Goal: Transaction & Acquisition: Purchase product/service

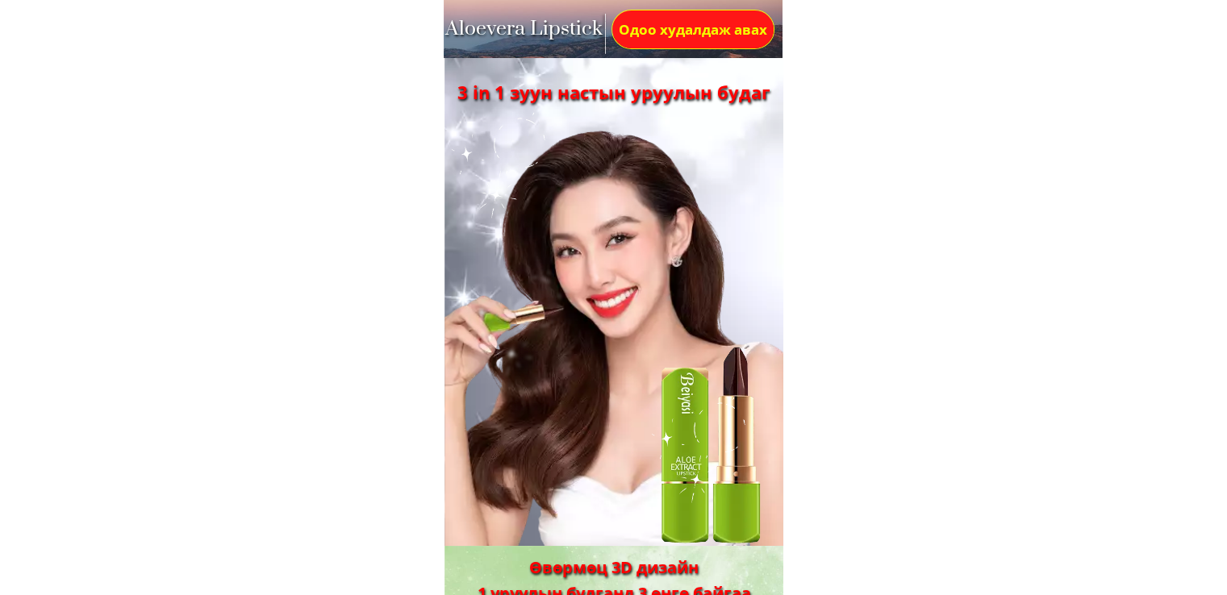
click at [686, 25] on p "Одоо худалдаж авах" at bounding box center [692, 29] width 161 height 38
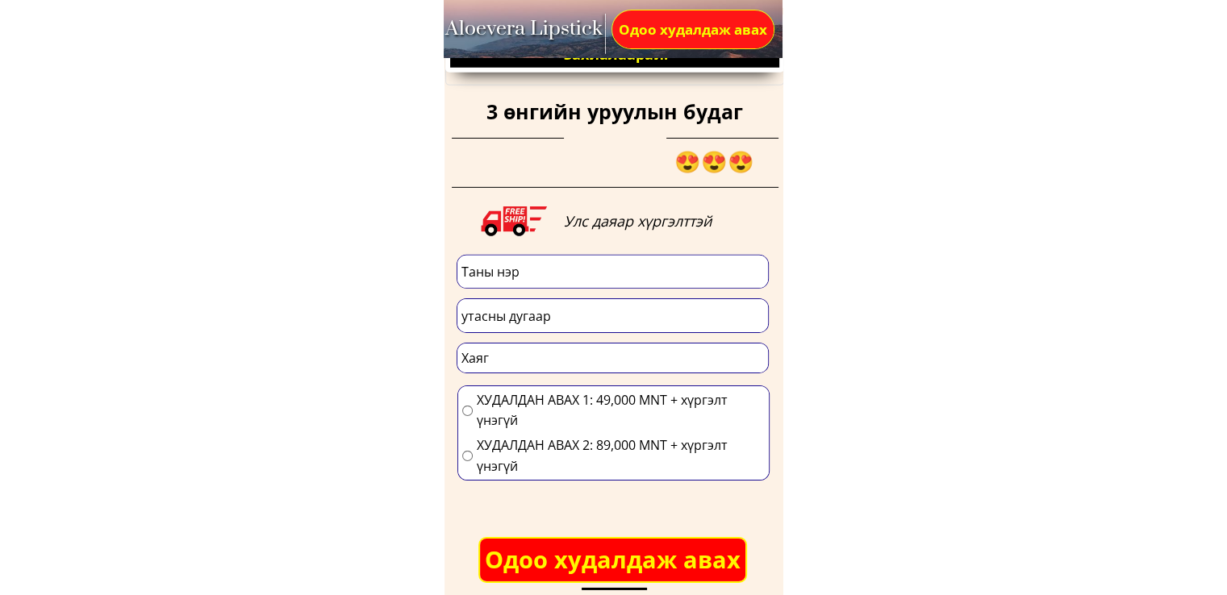
scroll to position [5078, 0]
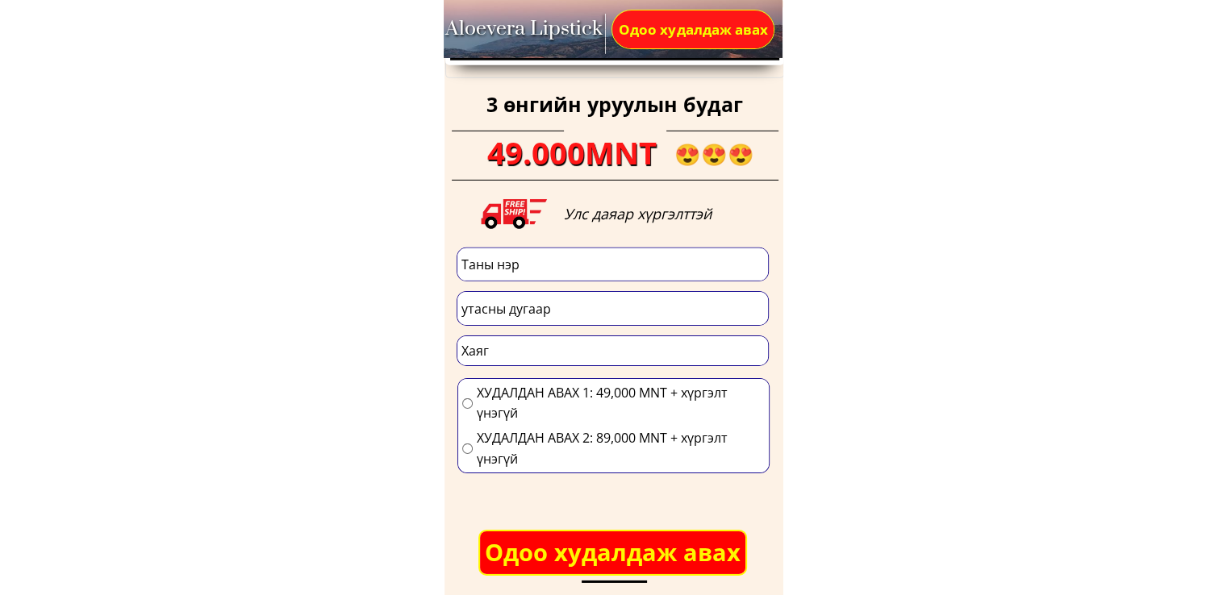
click at [510, 265] on input "text" at bounding box center [612, 264] width 311 height 33
paste input "Эрдэнэсувд"
type input "Эрдэнэсувд"
click at [498, 311] on input "tel" at bounding box center [612, 308] width 311 height 33
paste input "88509995"
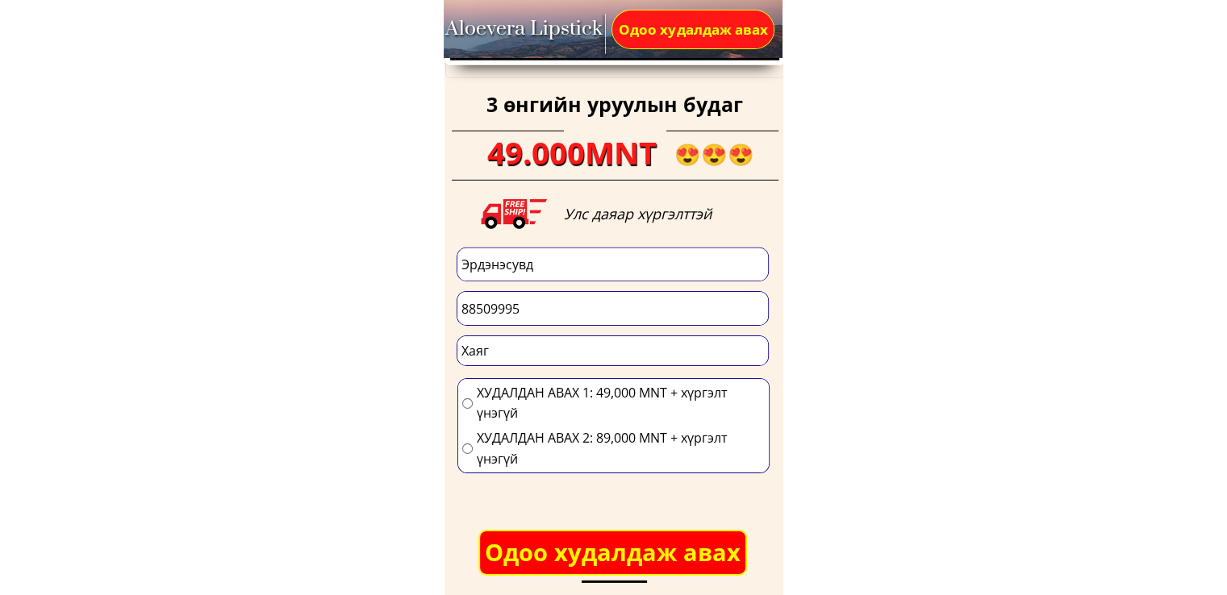
type input "88509995"
click at [520, 341] on input "text" at bounding box center [612, 350] width 311 height 29
paste input "СБ дүүрэг 10 хороо 35 байр 30 тоот"
type input "СБ дүүрэг 10 хороо 35 байр 30 тоот"
click at [465, 450] on input "radio" at bounding box center [467, 449] width 10 height 10
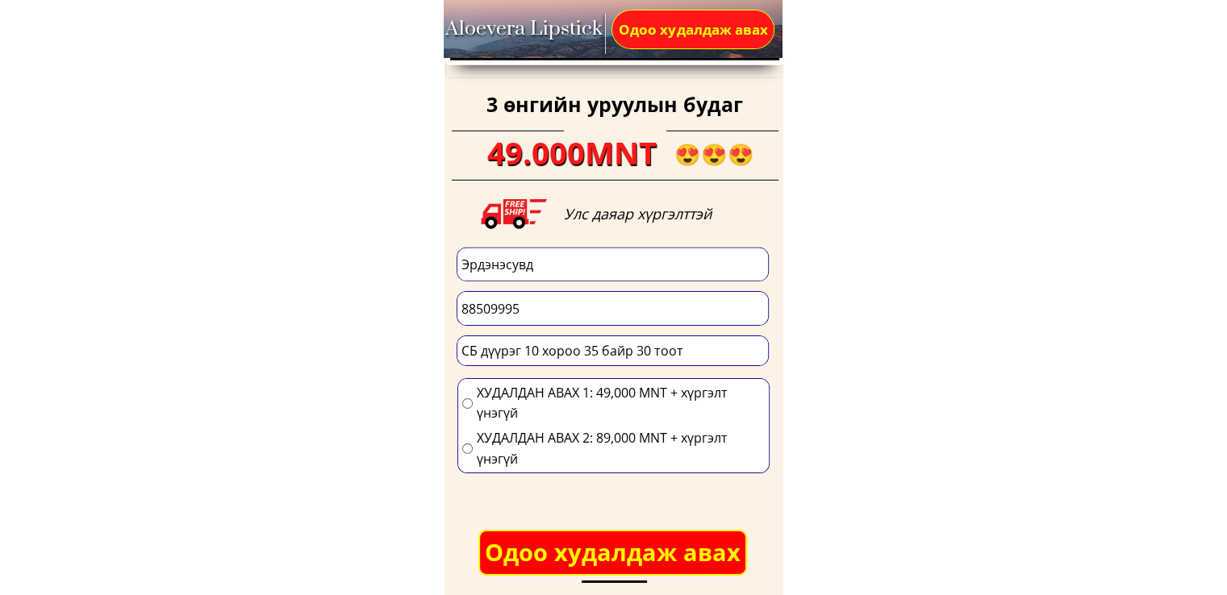
radio input "true"
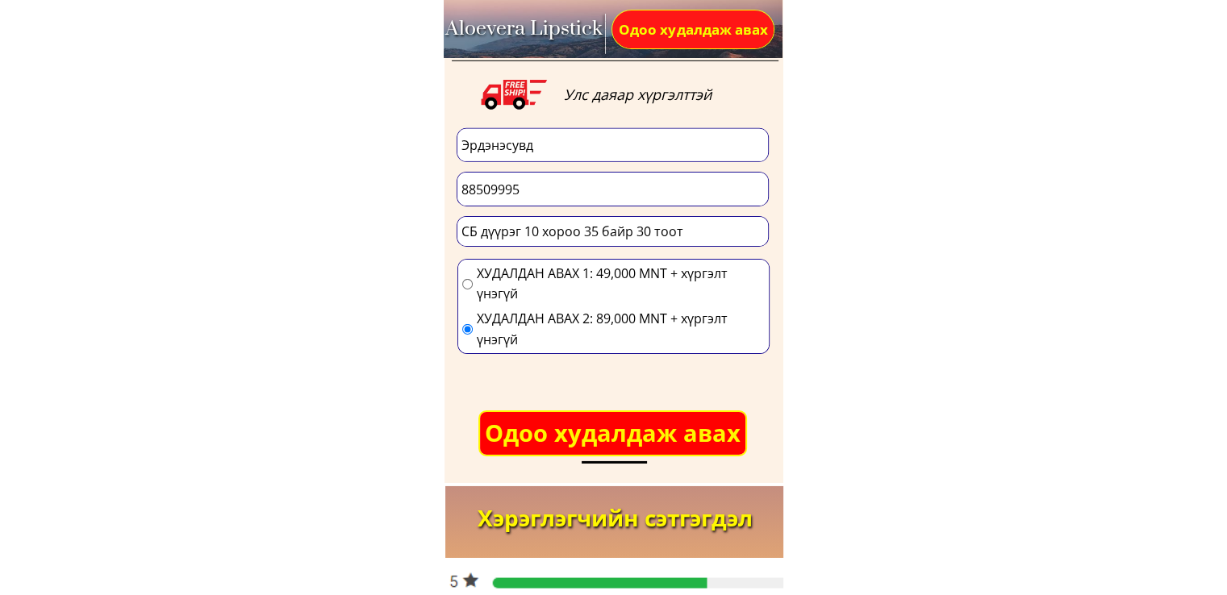
scroll to position [5320, 0]
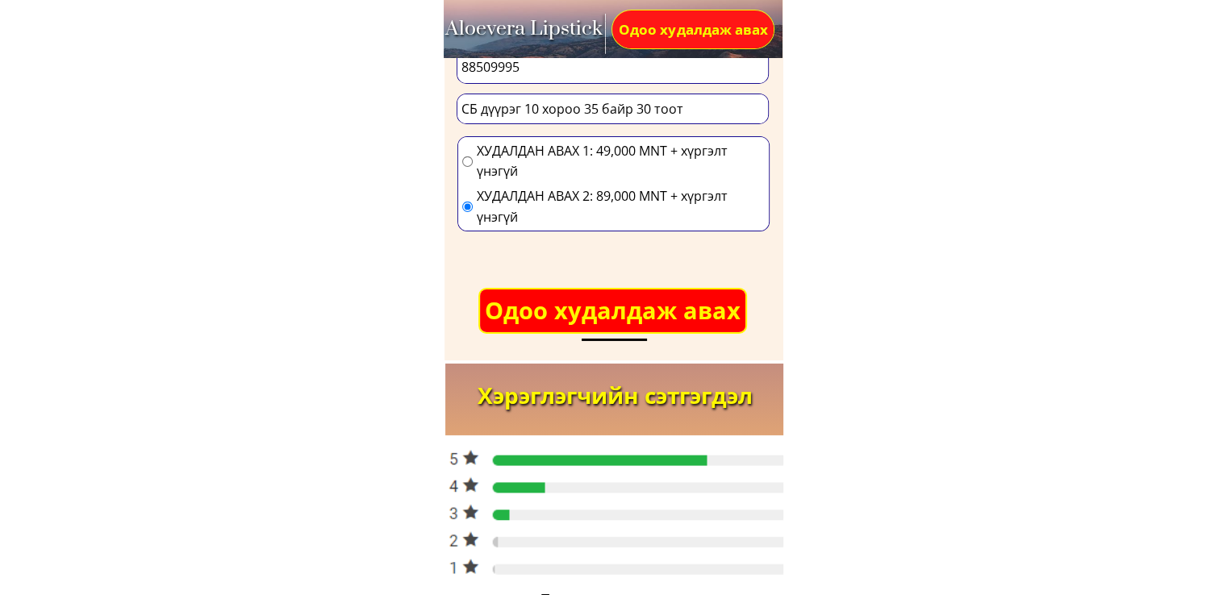
click at [600, 295] on p "Одоо худалдаж авах" at bounding box center [612, 311] width 266 height 43
click at [600, 295] on p "● ● ●" at bounding box center [612, 311] width 265 height 43
